Goal: Information Seeking & Learning: Understand process/instructions

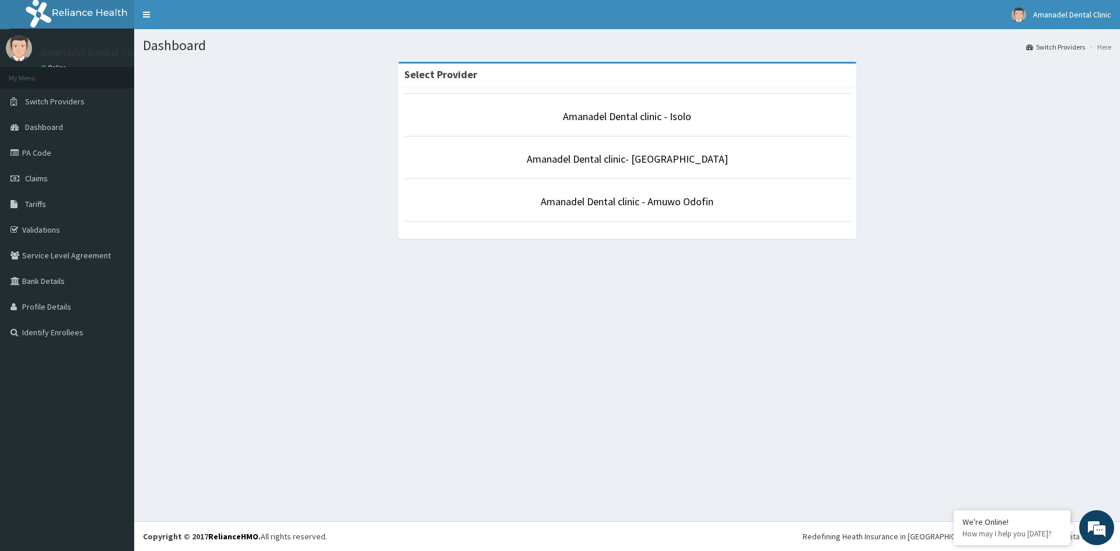
click at [651, 209] on li "Amanadel Dental clinic - Amuwo Odofin" at bounding box center [627, 200] width 446 height 43
click at [650, 202] on link "Amanadel Dental clinic - Amuwo Odofin" at bounding box center [627, 201] width 173 height 13
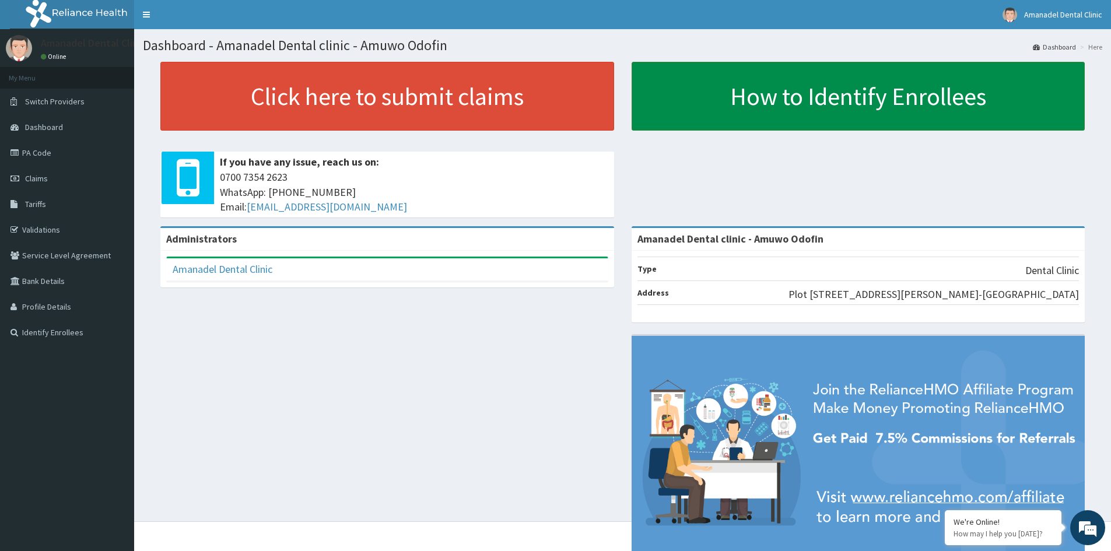
click at [1014, 89] on link "How to Identify Enrollees" at bounding box center [859, 96] width 454 height 69
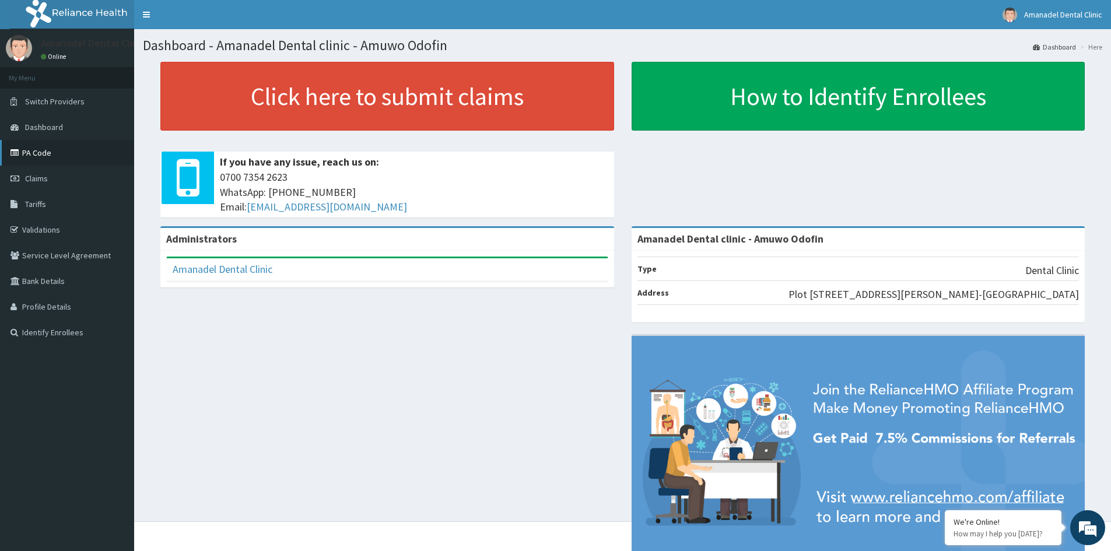
click at [50, 156] on link "PA Code" at bounding box center [67, 153] width 134 height 26
